Goal: Transaction & Acquisition: Purchase product/service

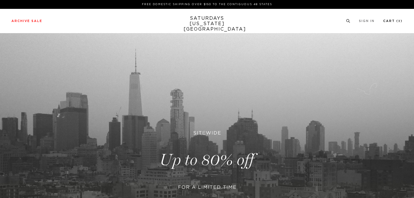
click at [392, 23] on link "Cart ( 3 )" at bounding box center [392, 20] width 19 height 3
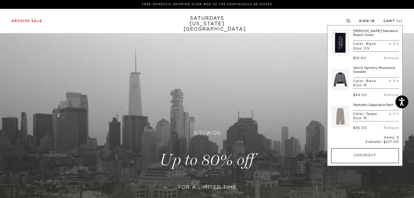
click at [362, 155] on button "Checkout" at bounding box center [365, 155] width 68 height 15
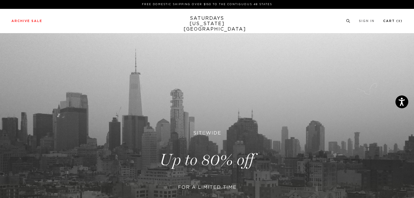
click at [386, 23] on link "Cart ( 3 )" at bounding box center [392, 20] width 19 height 3
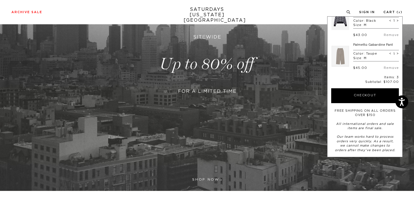
scroll to position [110, 0]
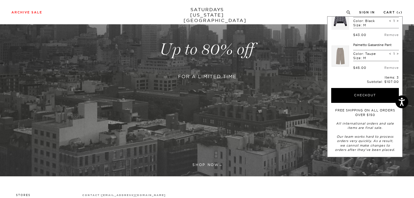
click at [233, 65] on link at bounding box center [207, 49] width 414 height 253
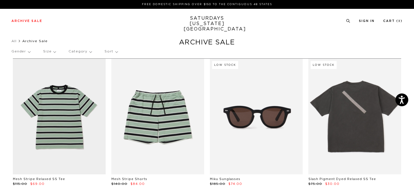
click at [29, 50] on p "Gender" at bounding box center [20, 51] width 19 height 13
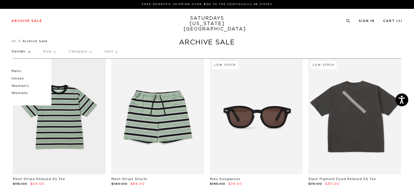
click at [18, 69] on p "Mens" at bounding box center [28, 71] width 34 height 7
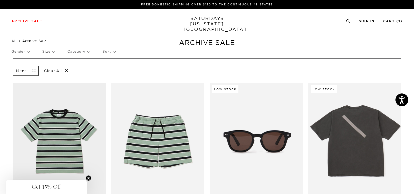
click at [50, 54] on p "Size" at bounding box center [48, 51] width 12 height 13
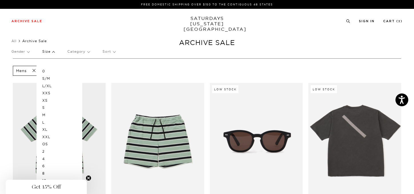
click at [45, 116] on p "M" at bounding box center [59, 115] width 34 height 7
click at [44, 123] on p "L" at bounding box center [59, 122] width 34 height 7
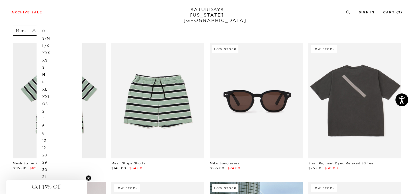
scroll to position [94, 0]
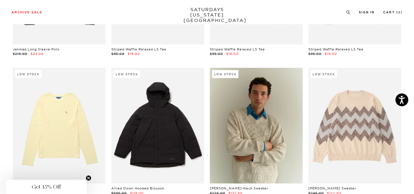
scroll to position [2508, 0]
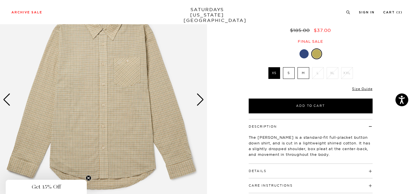
scroll to position [49, 0]
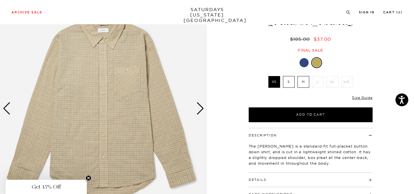
click at [303, 58] on div at bounding box center [303, 62] width 9 height 9
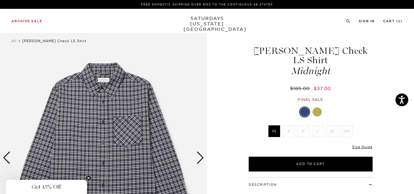
click at [316, 108] on div at bounding box center [316, 112] width 9 height 9
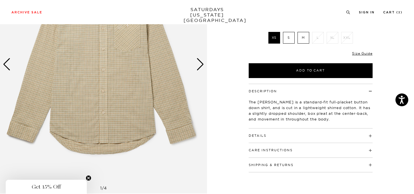
scroll to position [54, 1]
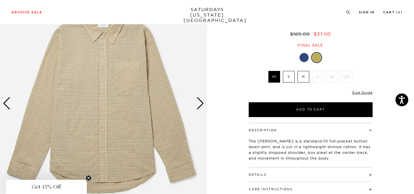
click at [204, 100] on img at bounding box center [103, 103] width 207 height 258
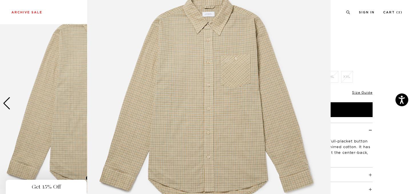
scroll to position [42, 0]
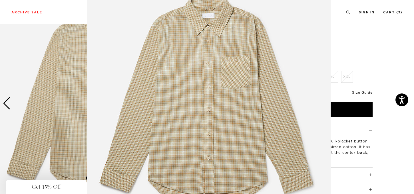
click at [265, 80] on img at bounding box center [208, 104] width 243 height 292
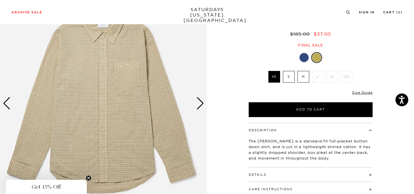
click at [197, 101] on div "Next slide" at bounding box center [200, 103] width 8 height 13
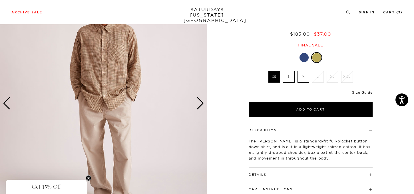
click at [197, 101] on div "Next slide" at bounding box center [200, 103] width 8 height 13
